Goal: Task Accomplishment & Management: Manage account settings

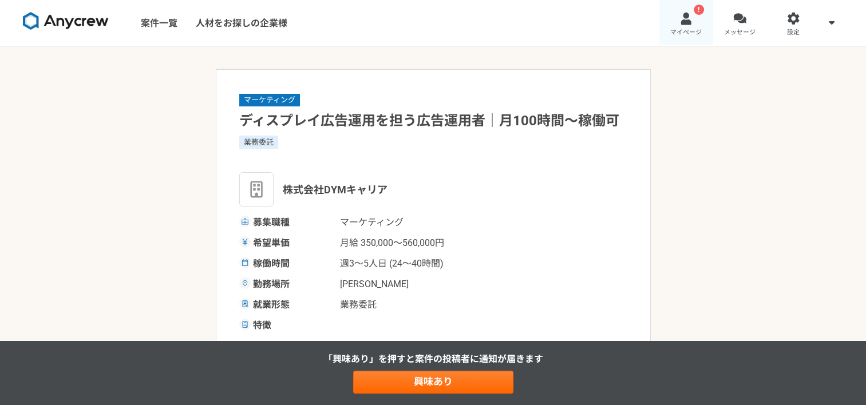
click at [678, 29] on span "マイページ" at bounding box center [685, 32] width 31 height 9
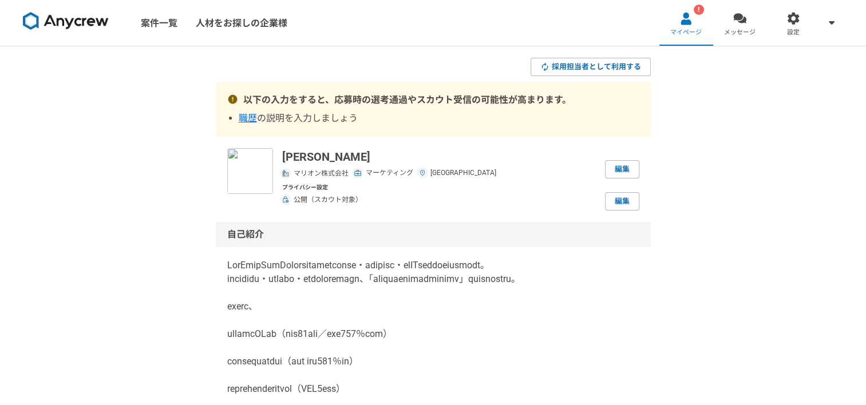
drag, startPoint x: 139, startPoint y: 55, endPoint x: 118, endPoint y: 56, distance: 20.6
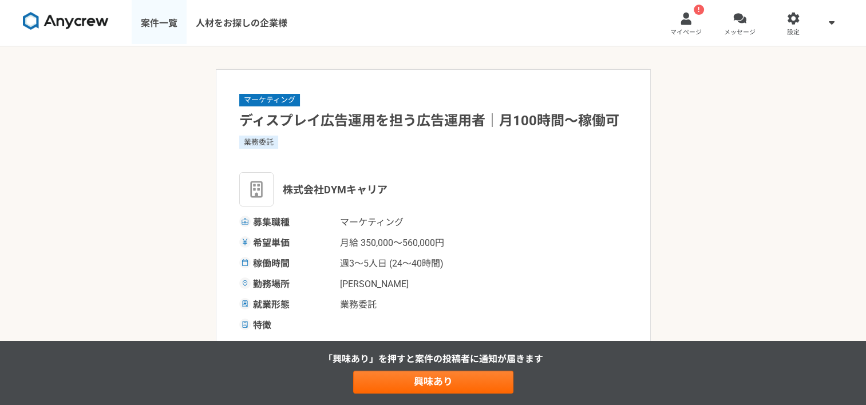
click at [156, 22] on link "案件一覧" at bounding box center [159, 23] width 55 height 46
click at [757, 25] on link "メッセージ" at bounding box center [740, 23] width 54 height 46
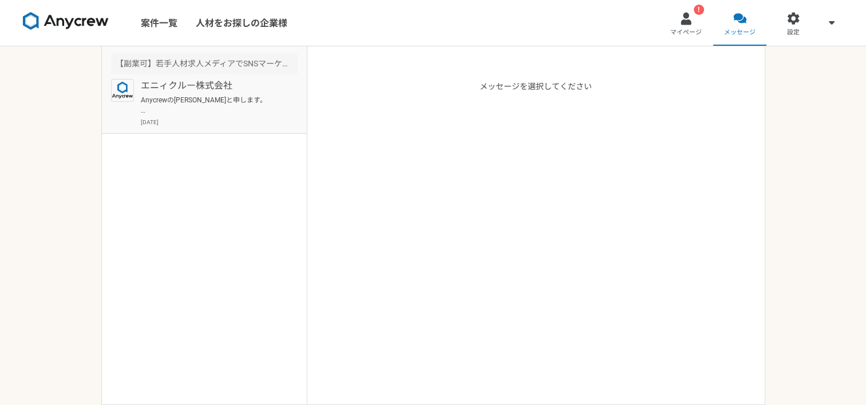
click at [171, 95] on p "Anycrewの[PERSON_NAME]と申します。 プロフィールを拝見して、本案件でご活躍頂けるのではと思いご連絡を差し上げました。 案件ページの内容をご…" at bounding box center [211, 105] width 141 height 21
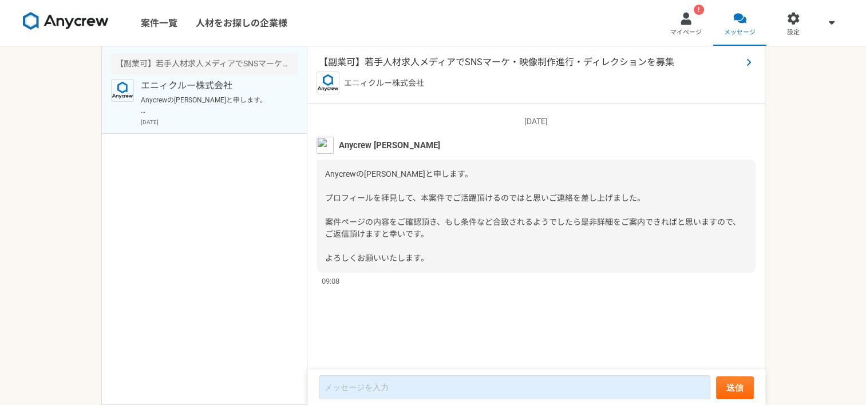
click at [463, 63] on span "【副業可】若手人材求人メディアでSNSマーケ・映像制作進行・ディレクションを募集" at bounding box center [530, 63] width 423 height 14
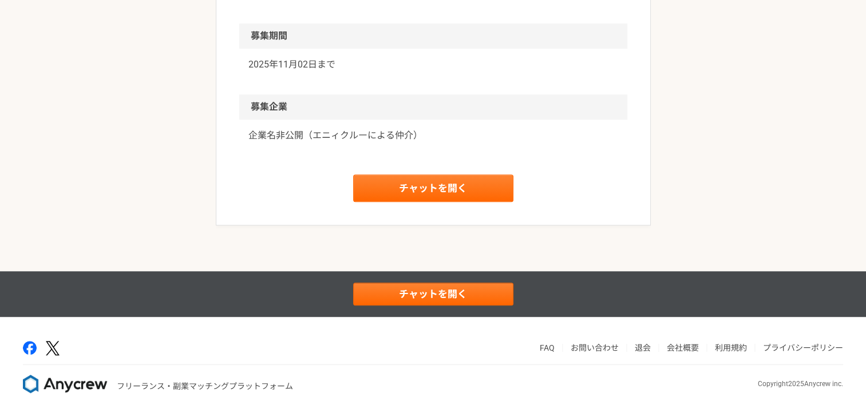
scroll to position [1091, 0]
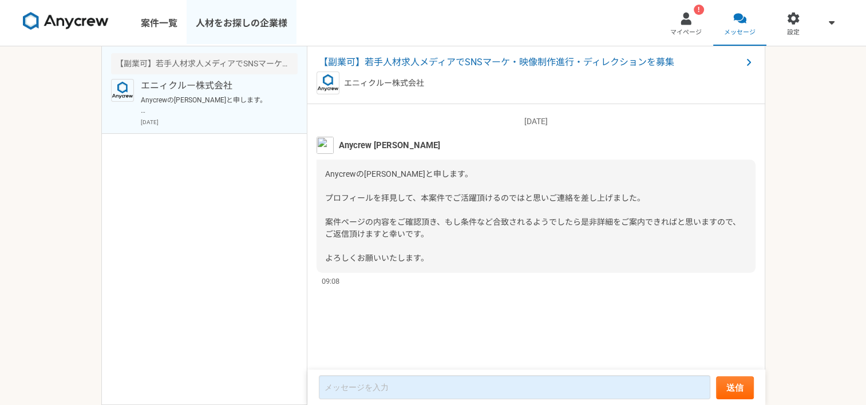
click at [190, 17] on link "人材をお探しの企業様" at bounding box center [242, 23] width 110 height 46
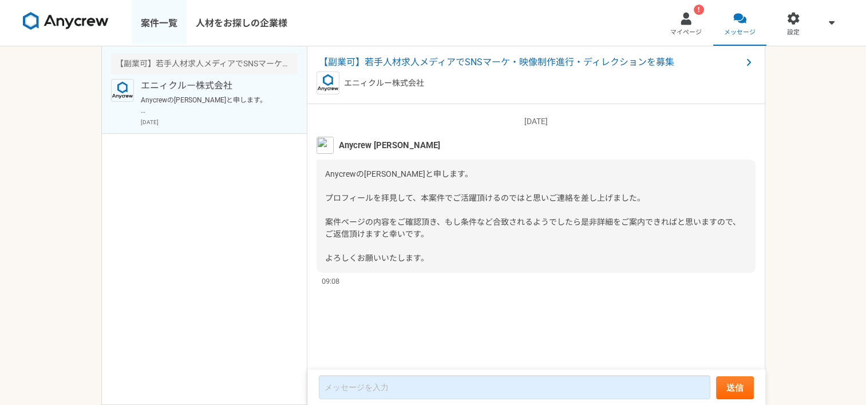
click at [157, 26] on link "案件一覧" at bounding box center [159, 23] width 55 height 46
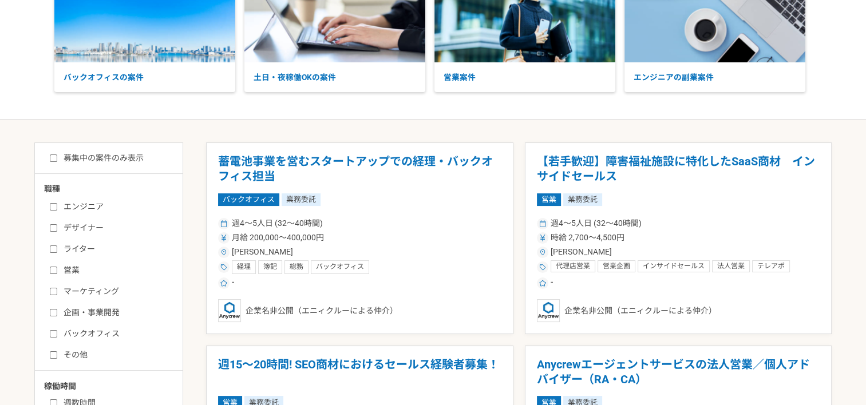
scroll to position [114, 0]
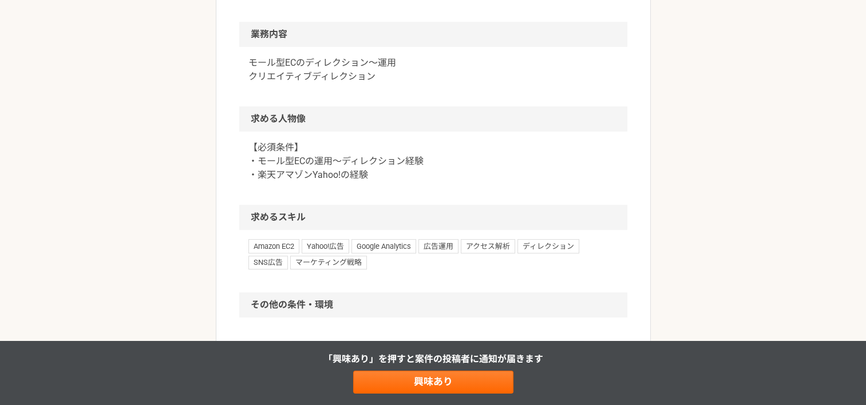
scroll to position [458, 0]
